Goal: Find specific page/section: Find specific page/section

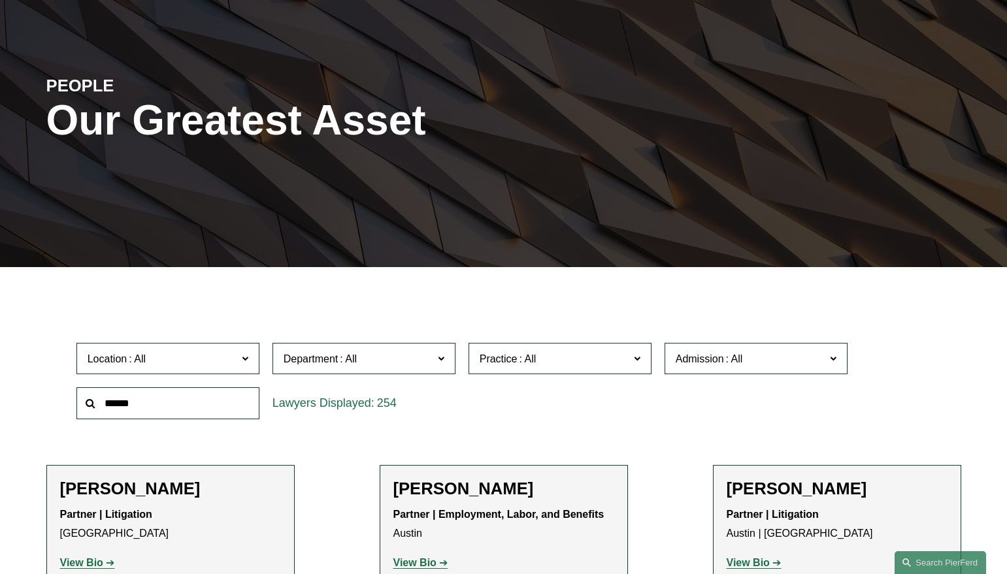
scroll to position [127, 0]
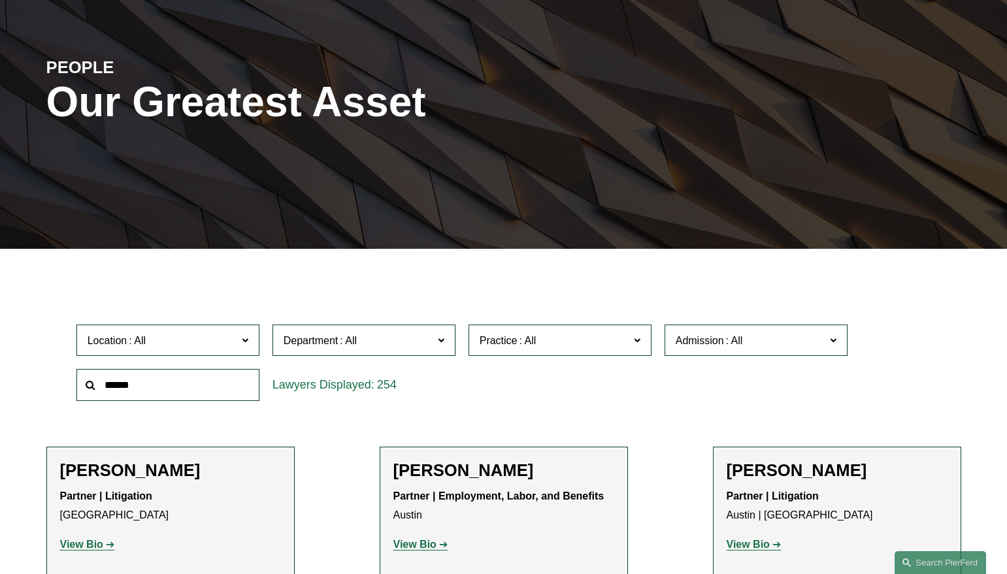
click at [184, 389] on input "text" at bounding box center [167, 385] width 183 height 32
type input "*******"
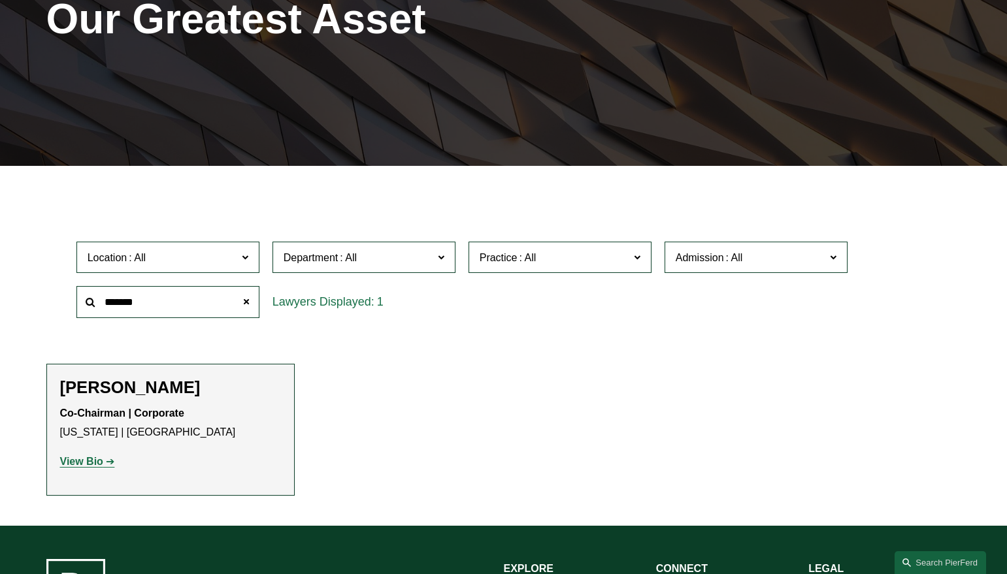
scroll to position [213, 0]
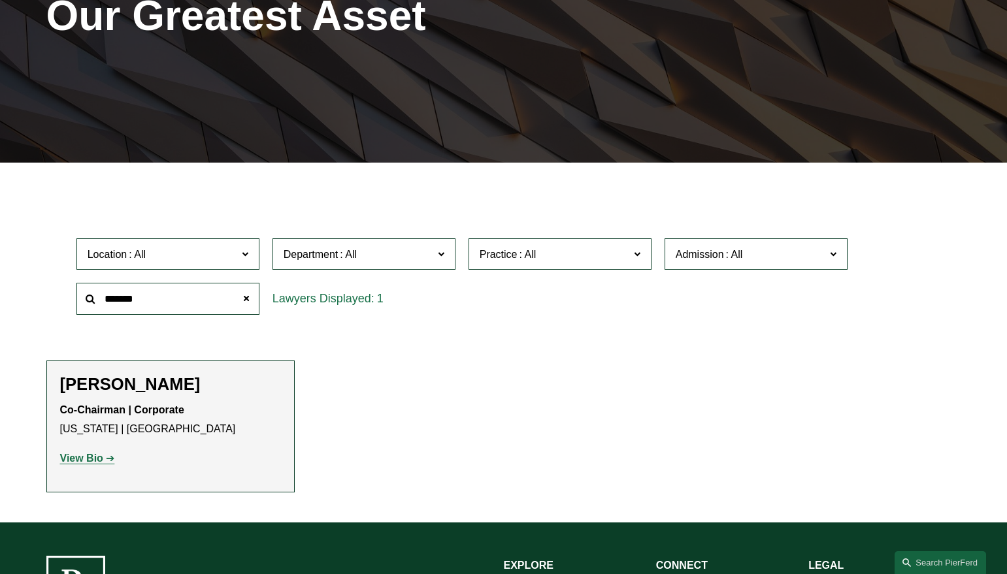
click at [88, 463] on strong "View Bio" at bounding box center [81, 458] width 43 height 11
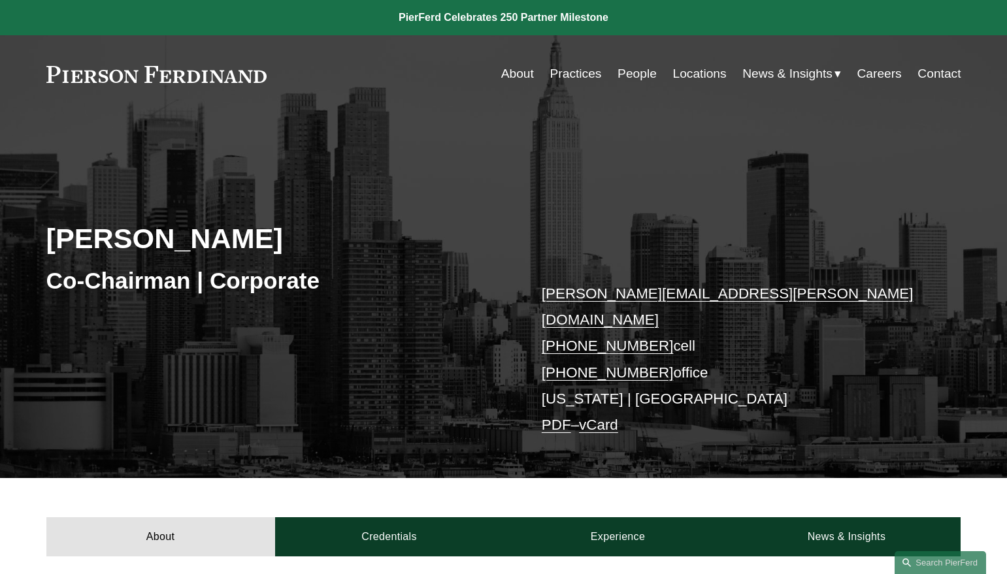
scroll to position [54, 0]
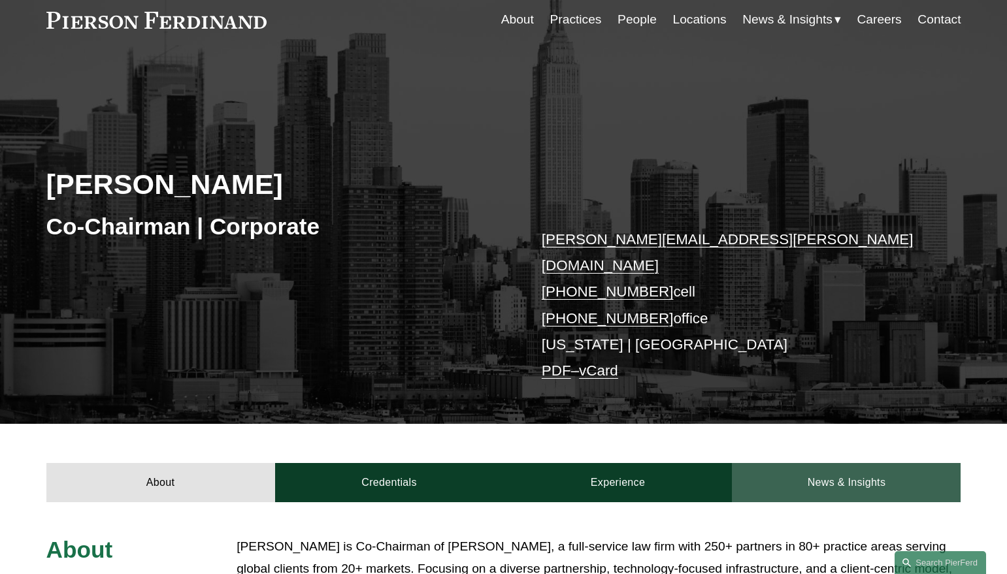
click at [889, 465] on link "News & Insights" at bounding box center [846, 482] width 229 height 39
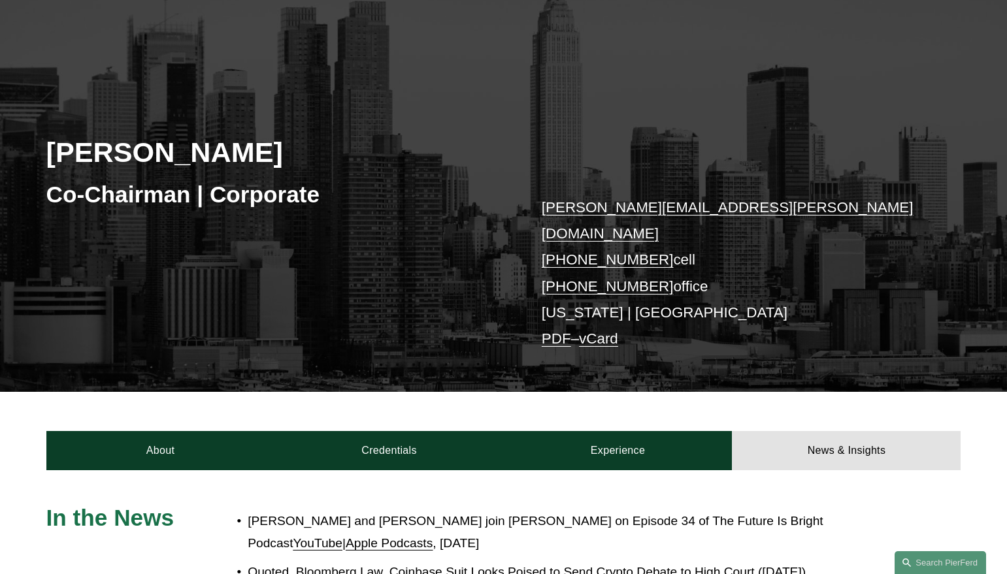
scroll to position [93, 0]
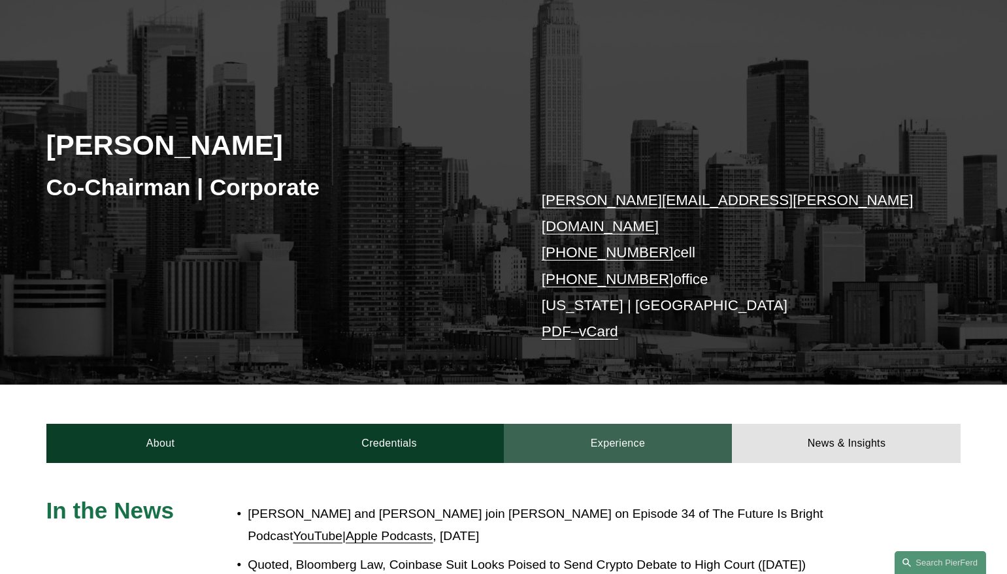
click at [636, 426] on link "Experience" at bounding box center [618, 443] width 229 height 39
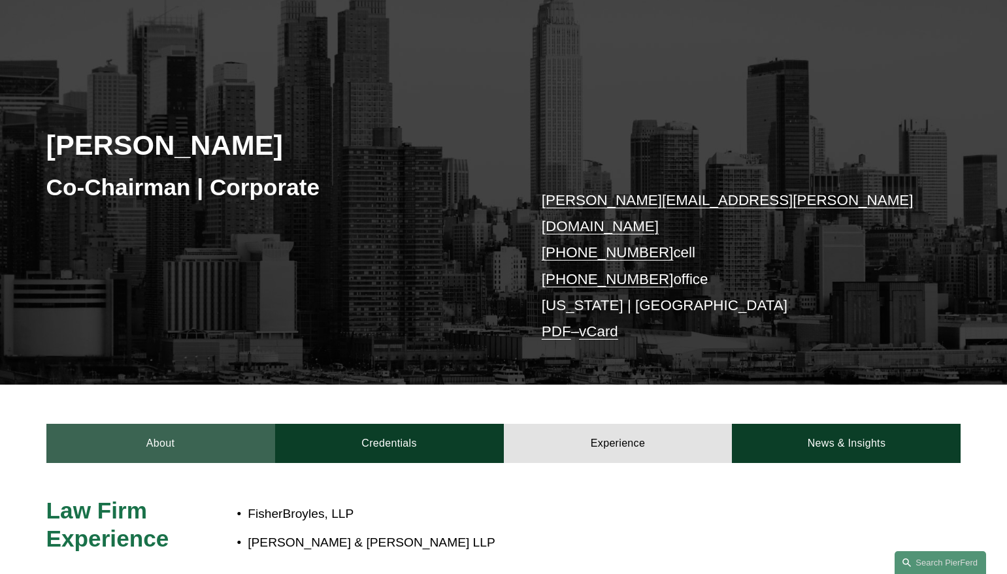
click at [127, 424] on link "About" at bounding box center [160, 443] width 229 height 39
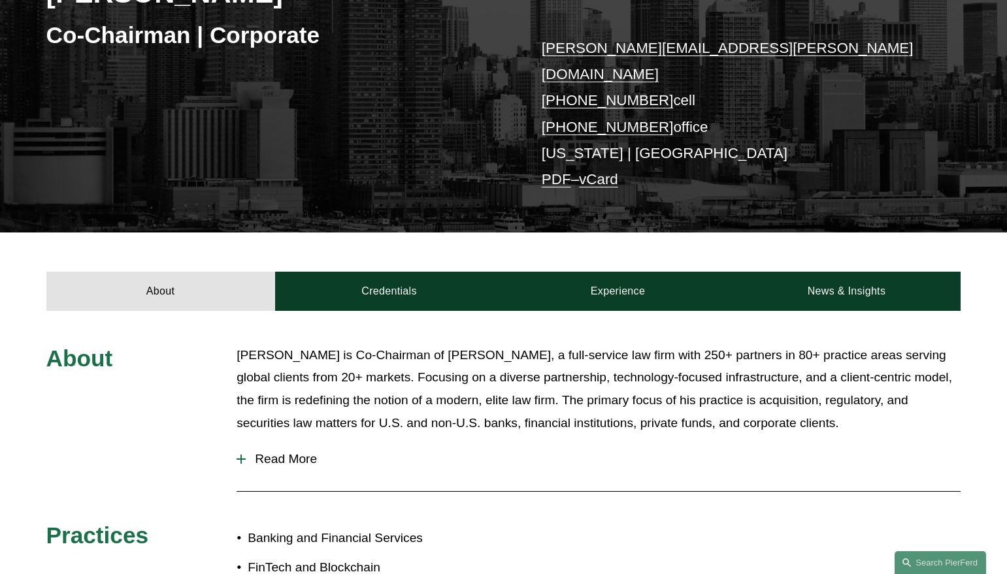
scroll to position [27, 0]
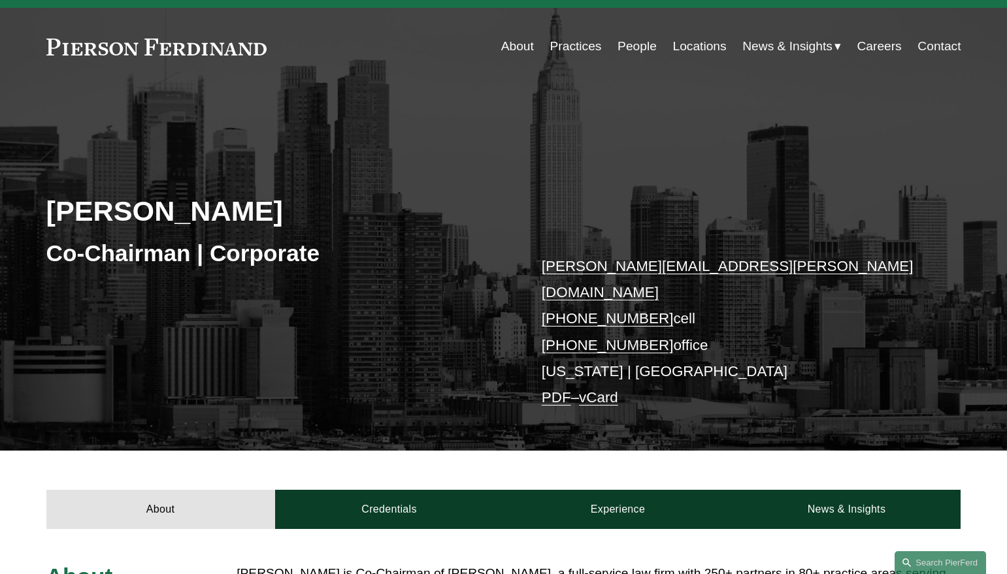
click at [701, 44] on link "Locations" at bounding box center [699, 46] width 54 height 25
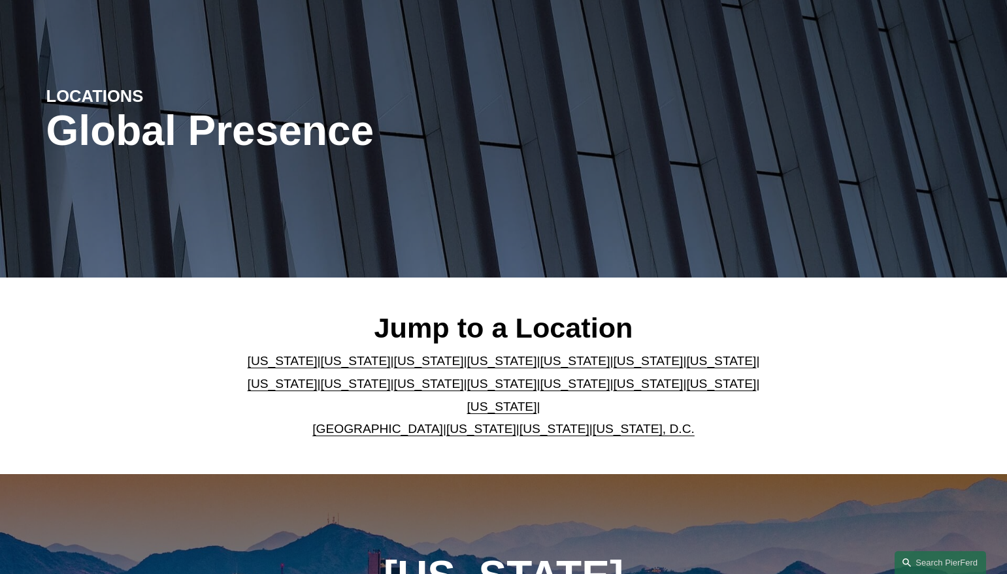
scroll to position [101, 0]
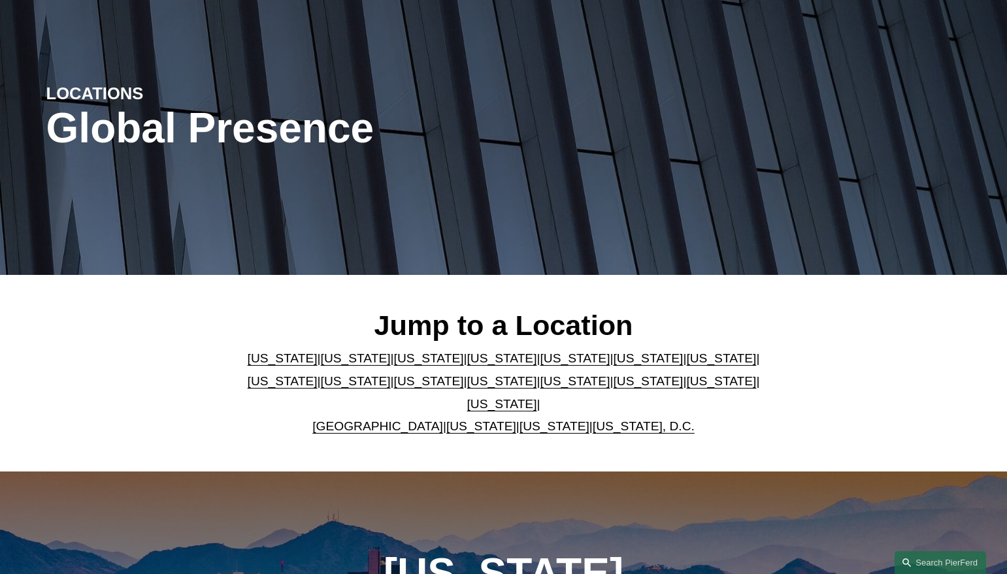
click at [375, 420] on link "United Kingdom" at bounding box center [377, 427] width 131 height 14
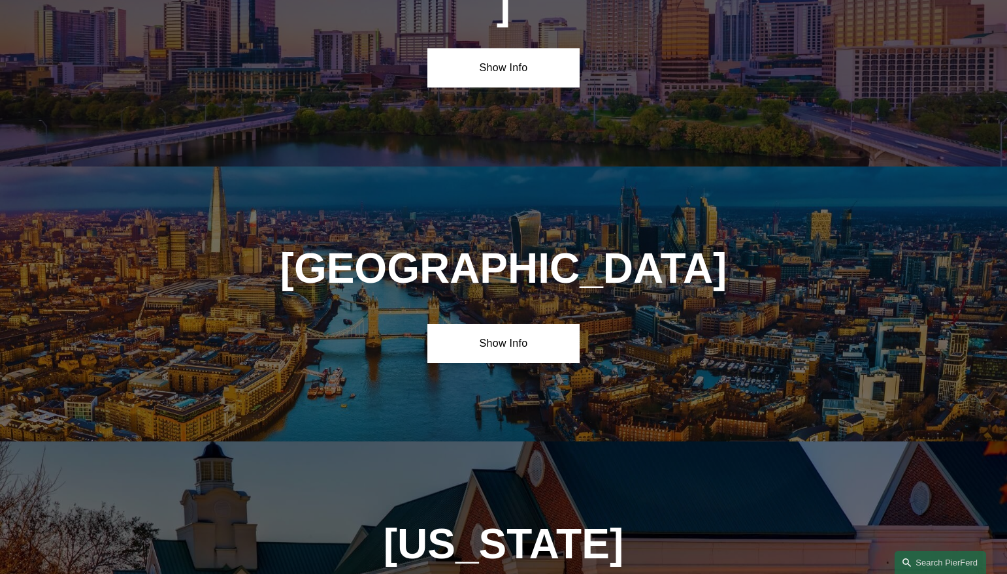
scroll to position [4695, 0]
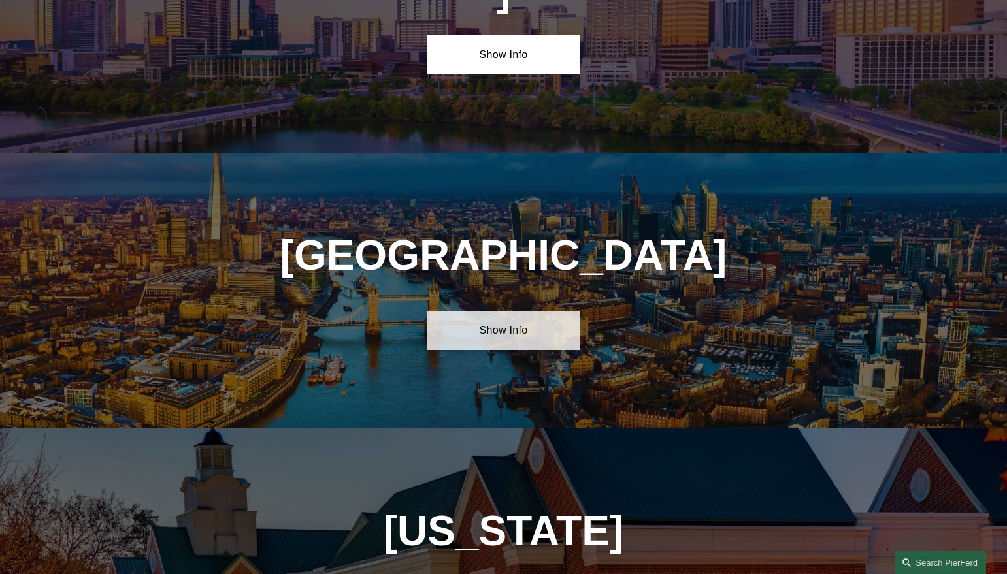
click at [498, 311] on link "Show Info" at bounding box center [503, 330] width 152 height 39
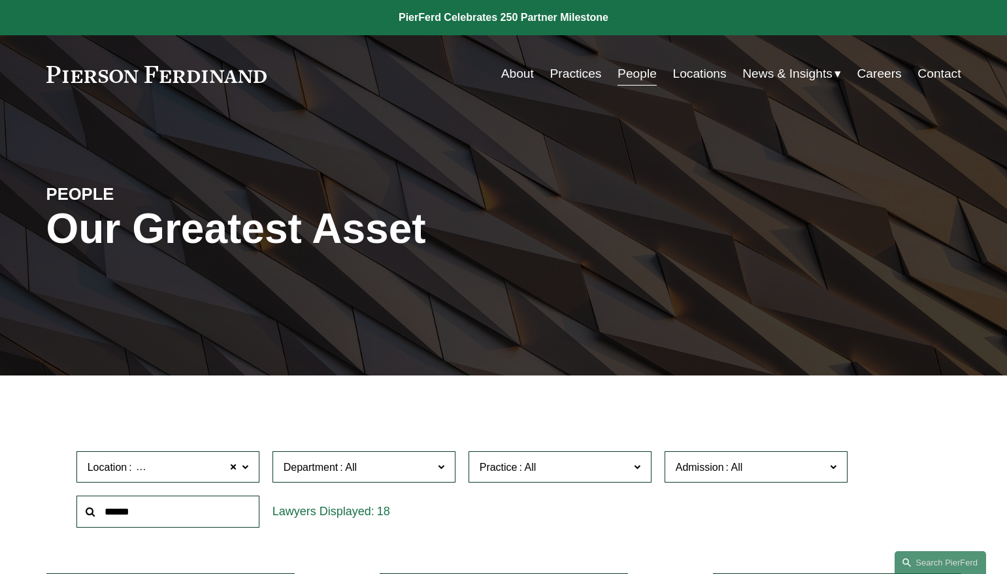
click at [686, 69] on link "Locations" at bounding box center [699, 73] width 54 height 25
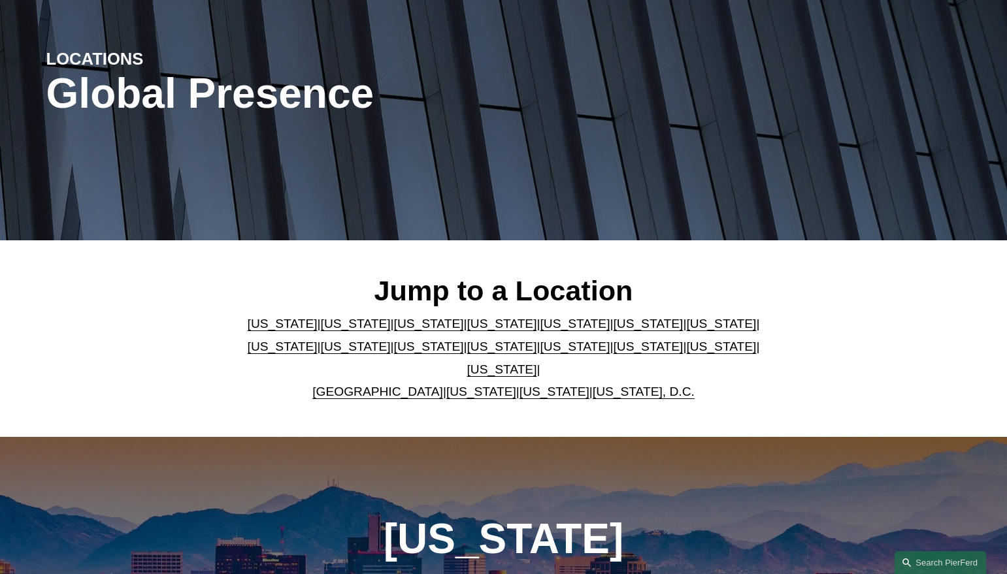
scroll to position [135, 0]
click at [318, 340] on link "[US_STATE]" at bounding box center [283, 347] width 70 height 14
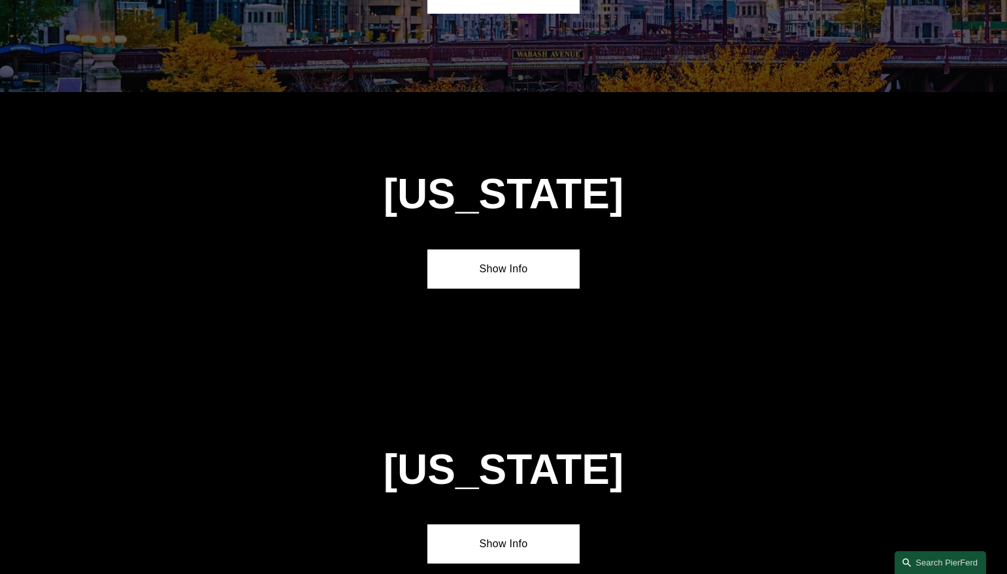
scroll to position [2492, 0]
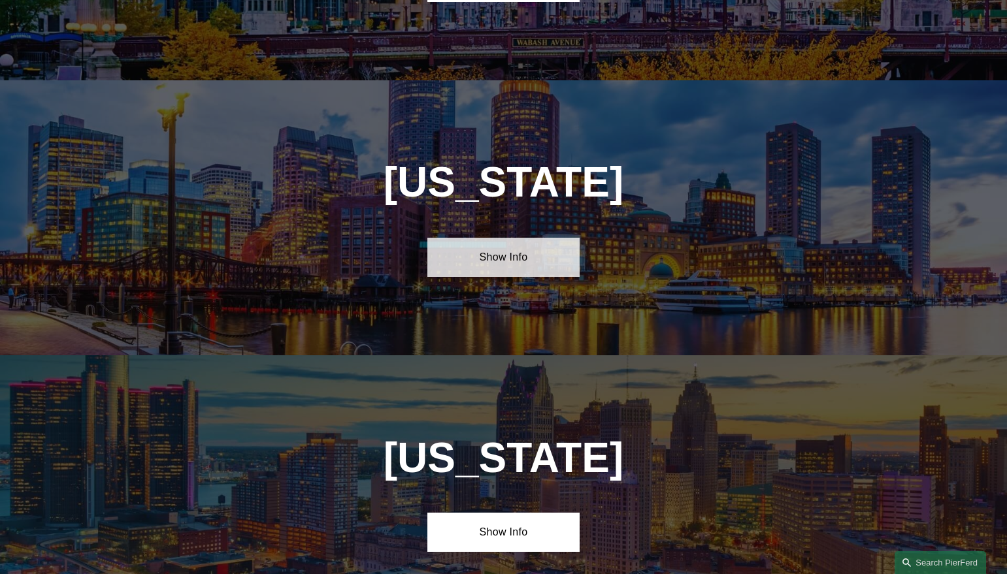
click at [513, 238] on link "Show Info" at bounding box center [503, 257] width 152 height 39
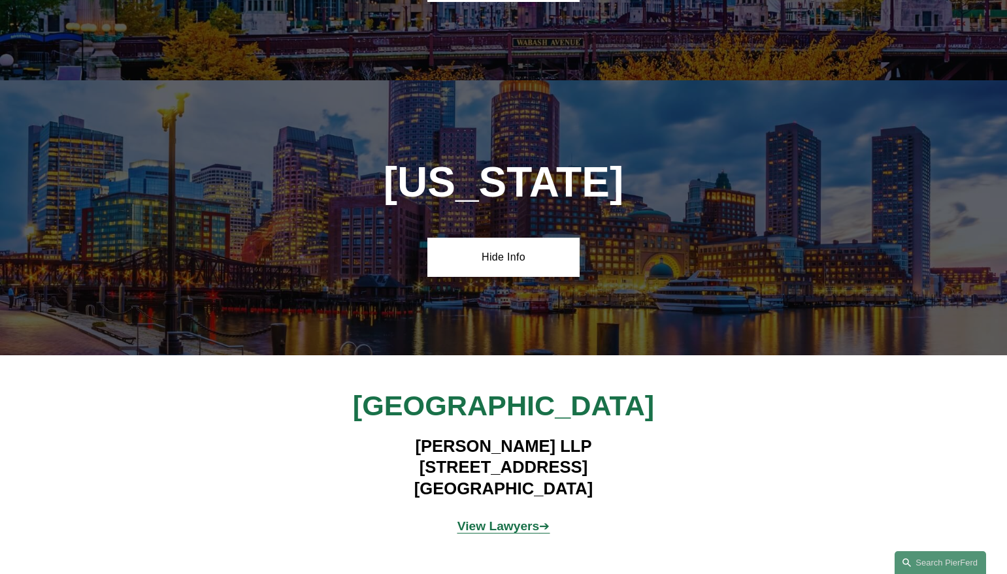
click at [510, 520] on strong "View Lawyers" at bounding box center [498, 527] width 82 height 14
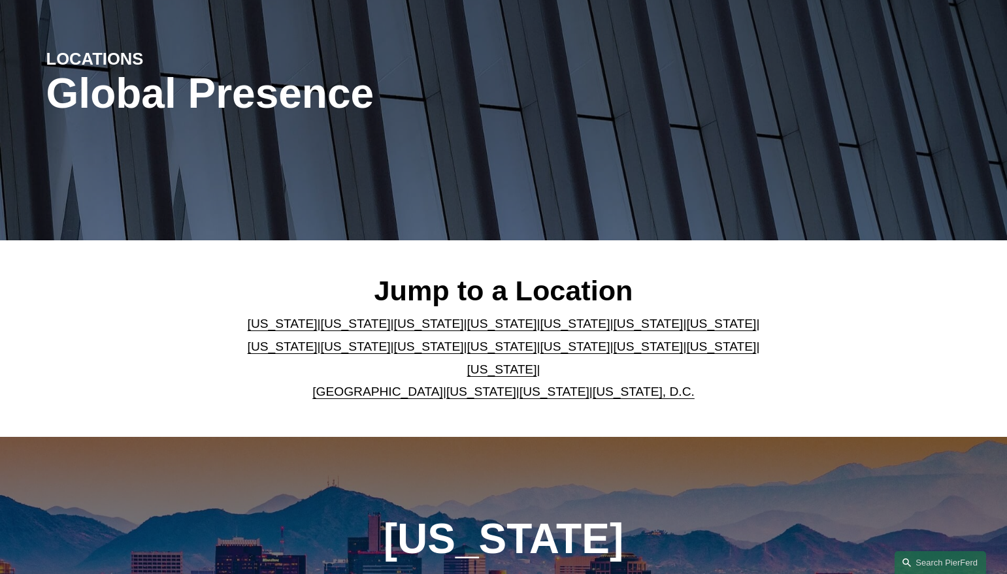
scroll to position [135, 0]
click at [540, 331] on link "[US_STATE]" at bounding box center [575, 325] width 70 height 14
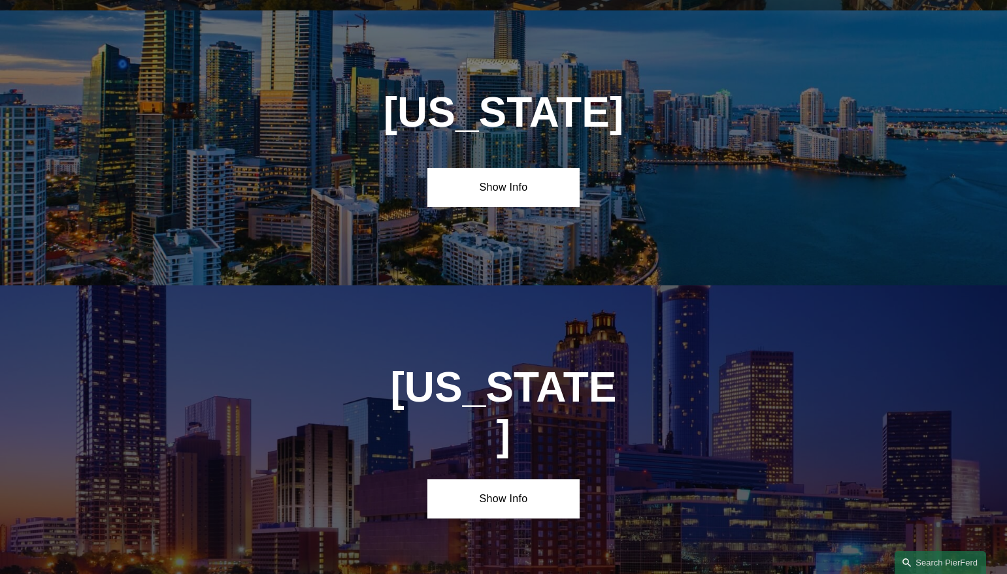
scroll to position [1666, 0]
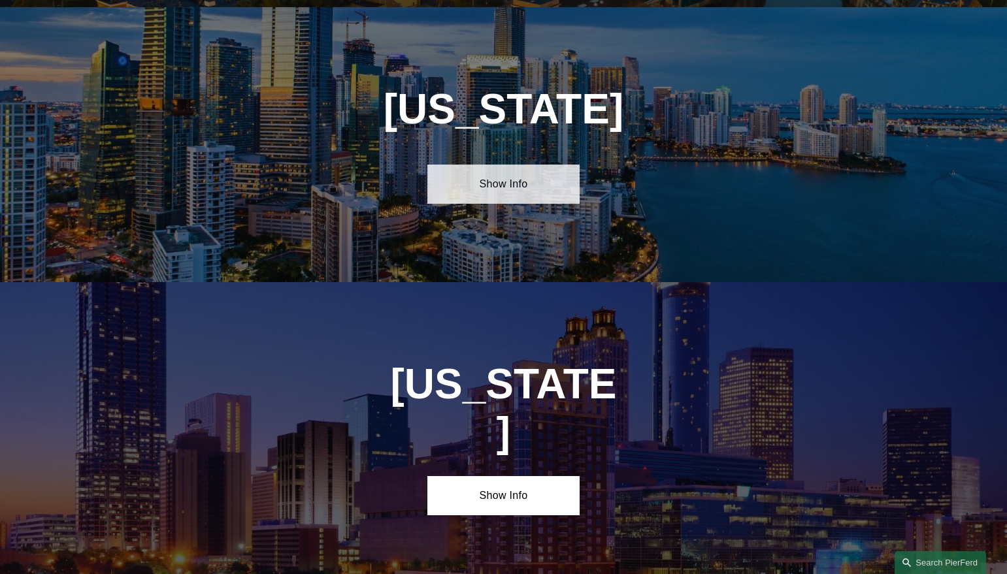
click at [506, 182] on link "Show Info" at bounding box center [503, 184] width 152 height 39
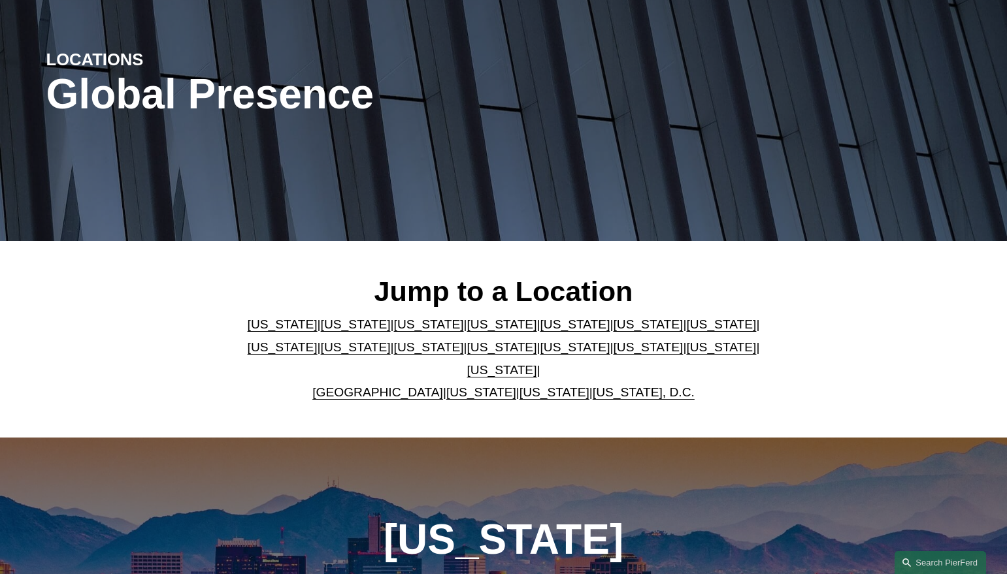
click at [618, 386] on link "[US_STATE], D.C." at bounding box center [644, 393] width 102 height 14
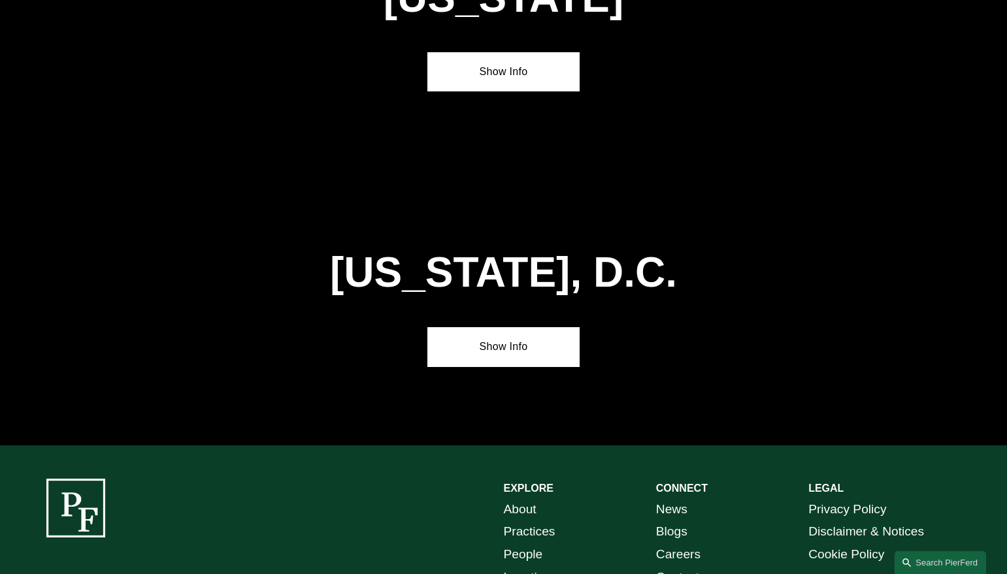
scroll to position [5953, 0]
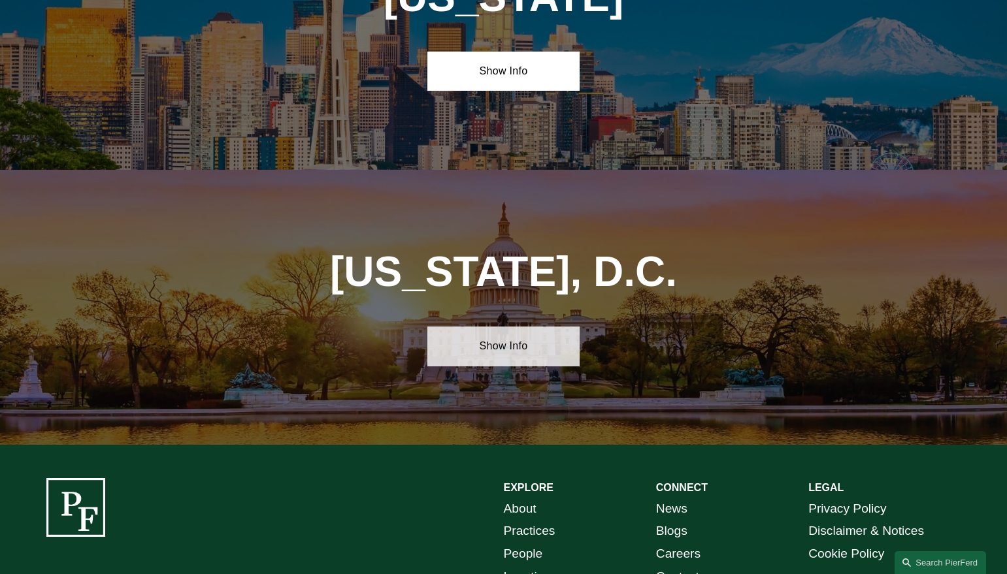
click at [501, 327] on link "Show Info" at bounding box center [503, 346] width 152 height 39
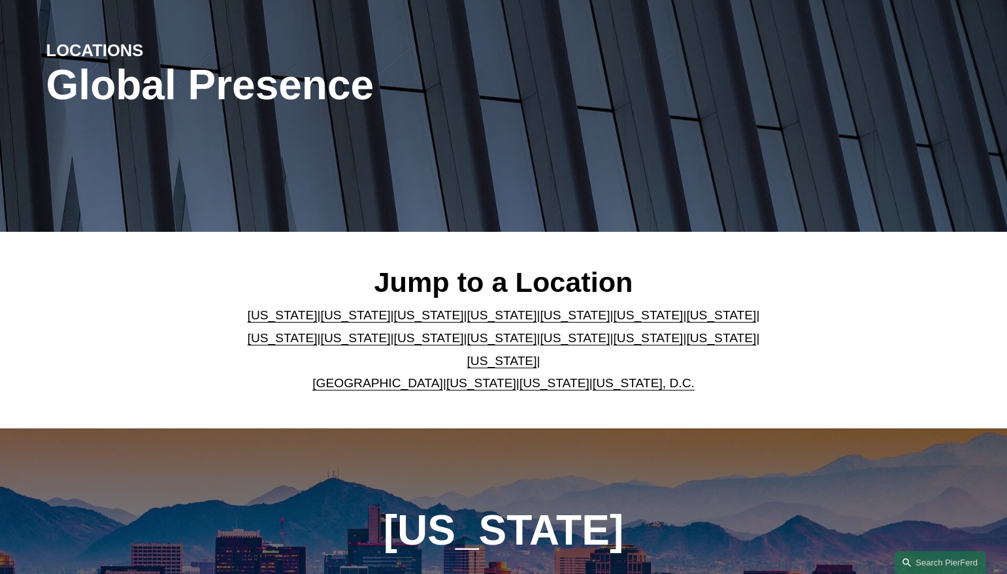
scroll to position [135, 0]
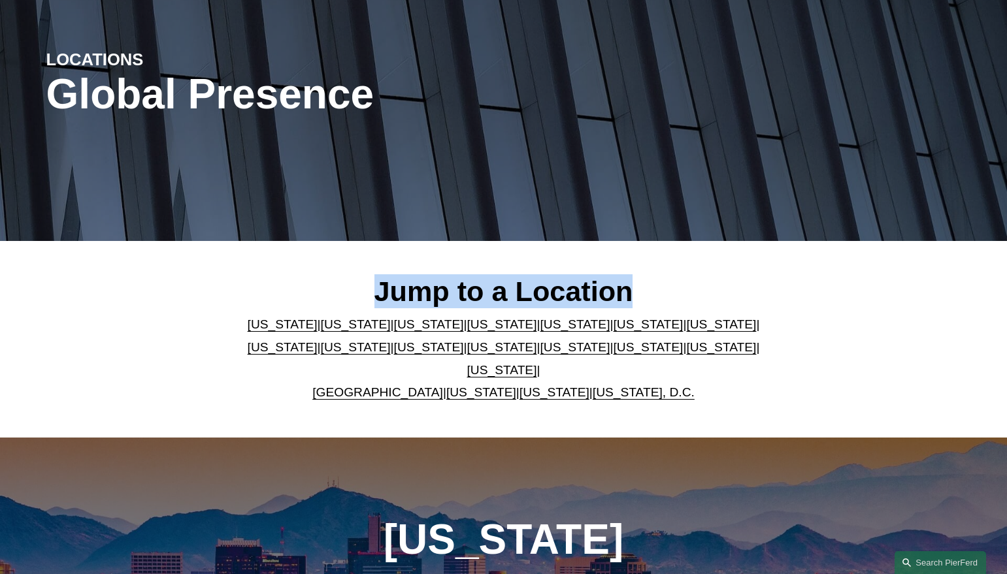
drag, startPoint x: 630, startPoint y: 295, endPoint x: 327, endPoint y: 297, distance: 303.2
click at [327, 297] on h2 "Jump to a Location" at bounding box center [504, 291] width 534 height 34
click at [455, 294] on h2 "Jump to a Location" at bounding box center [504, 291] width 534 height 34
drag, startPoint x: 371, startPoint y: 299, endPoint x: 744, endPoint y: 299, distance: 373.1
click at [744, 299] on h2 "Jump to a Location" at bounding box center [504, 291] width 534 height 34
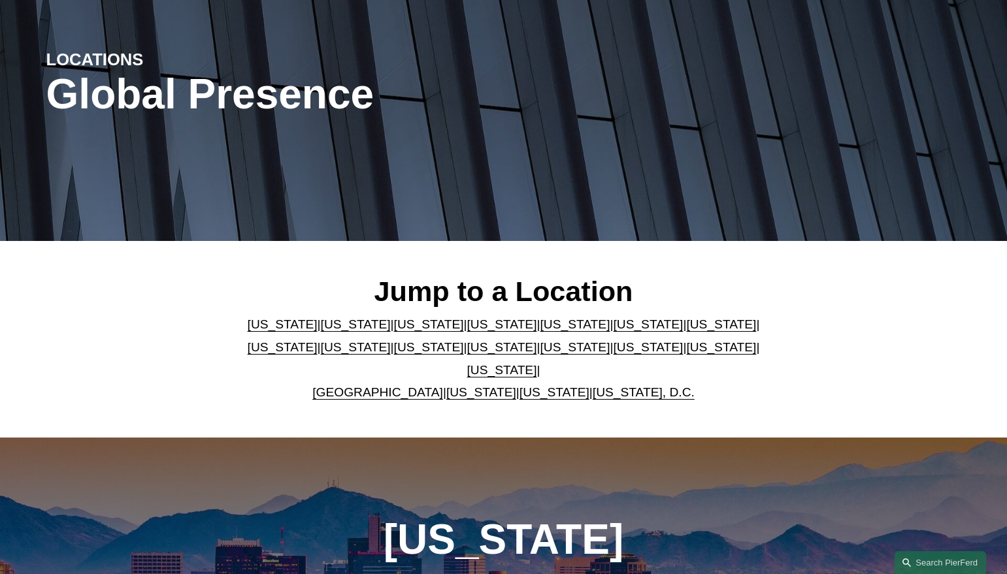
click at [747, 386] on p "Arizona | California | Colorado | Delaware | Florida | Georgia | Illinois | Mas…" at bounding box center [504, 359] width 534 height 90
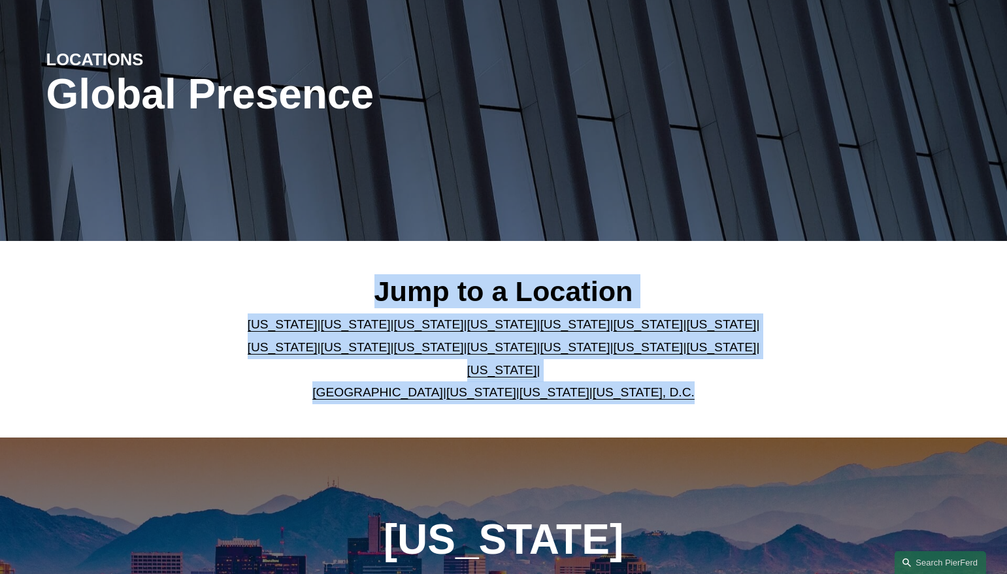
drag, startPoint x: 481, startPoint y: 408, endPoint x: 281, endPoint y: 288, distance: 233.0
click at [281, 288] on div "Jump to a Location Arizona | California | Colorado | Delaware | Florida | Georg…" at bounding box center [503, 339] width 1007 height 196
click at [514, 299] on h2 "Jump to a Location" at bounding box center [504, 291] width 534 height 34
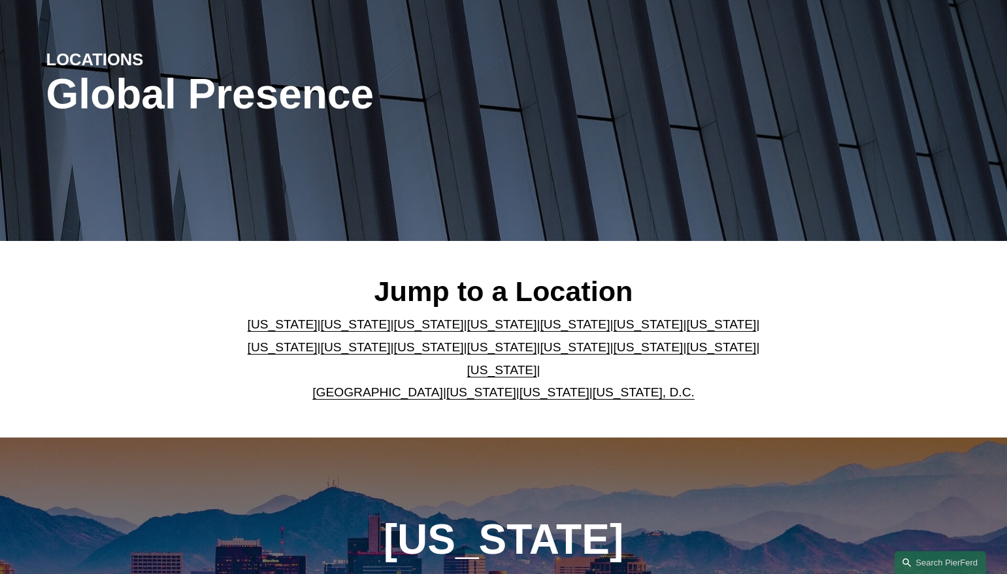
click at [644, 386] on link "[US_STATE], D.C." at bounding box center [644, 393] width 102 height 14
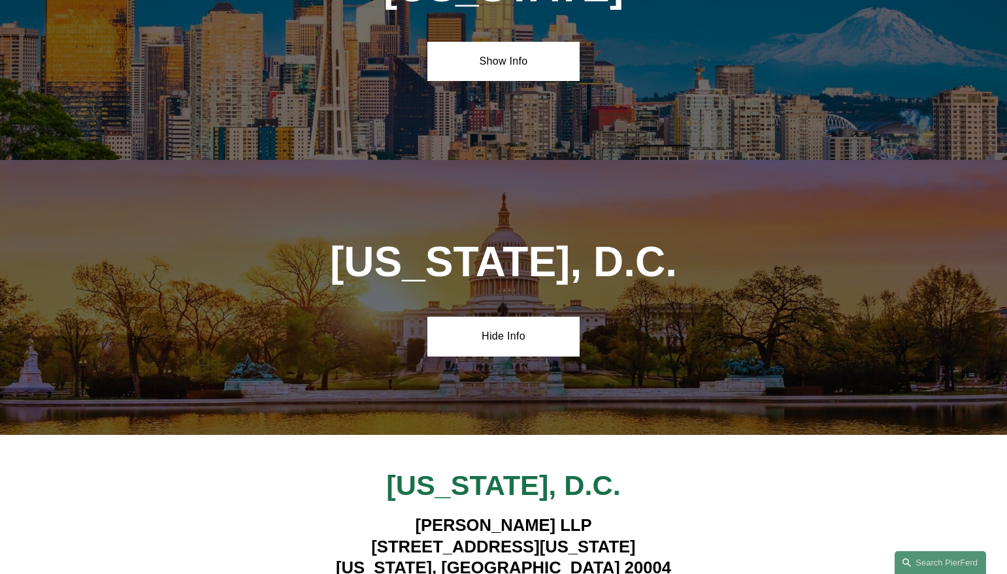
scroll to position [5969, 0]
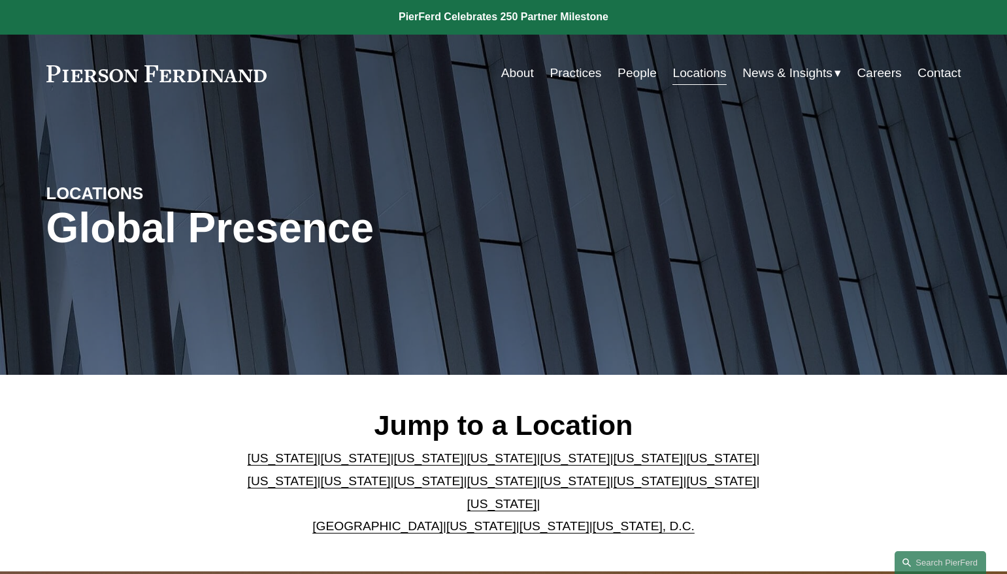
scroll to position [0, 0]
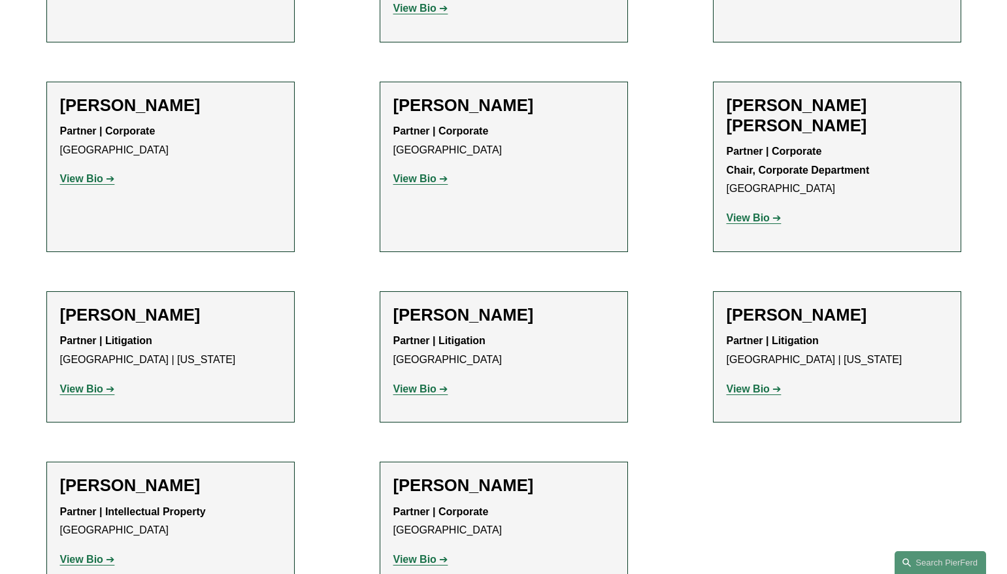
scroll to position [772, 0]
